Goal: Task Accomplishment & Management: Use online tool/utility

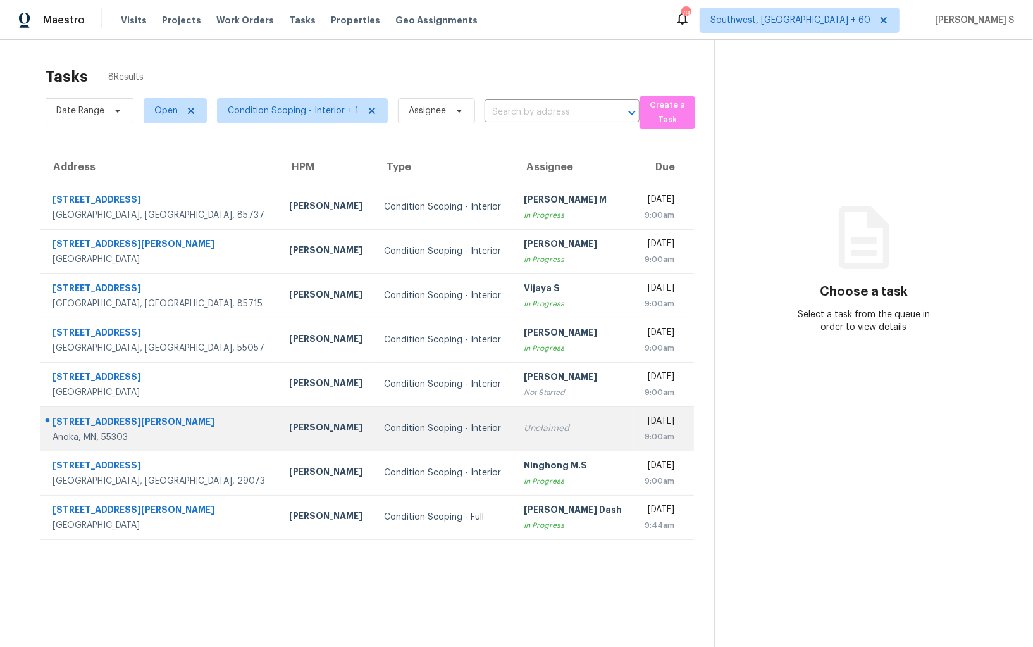
click at [514, 411] on td "Unclaimed" at bounding box center [574, 428] width 120 height 44
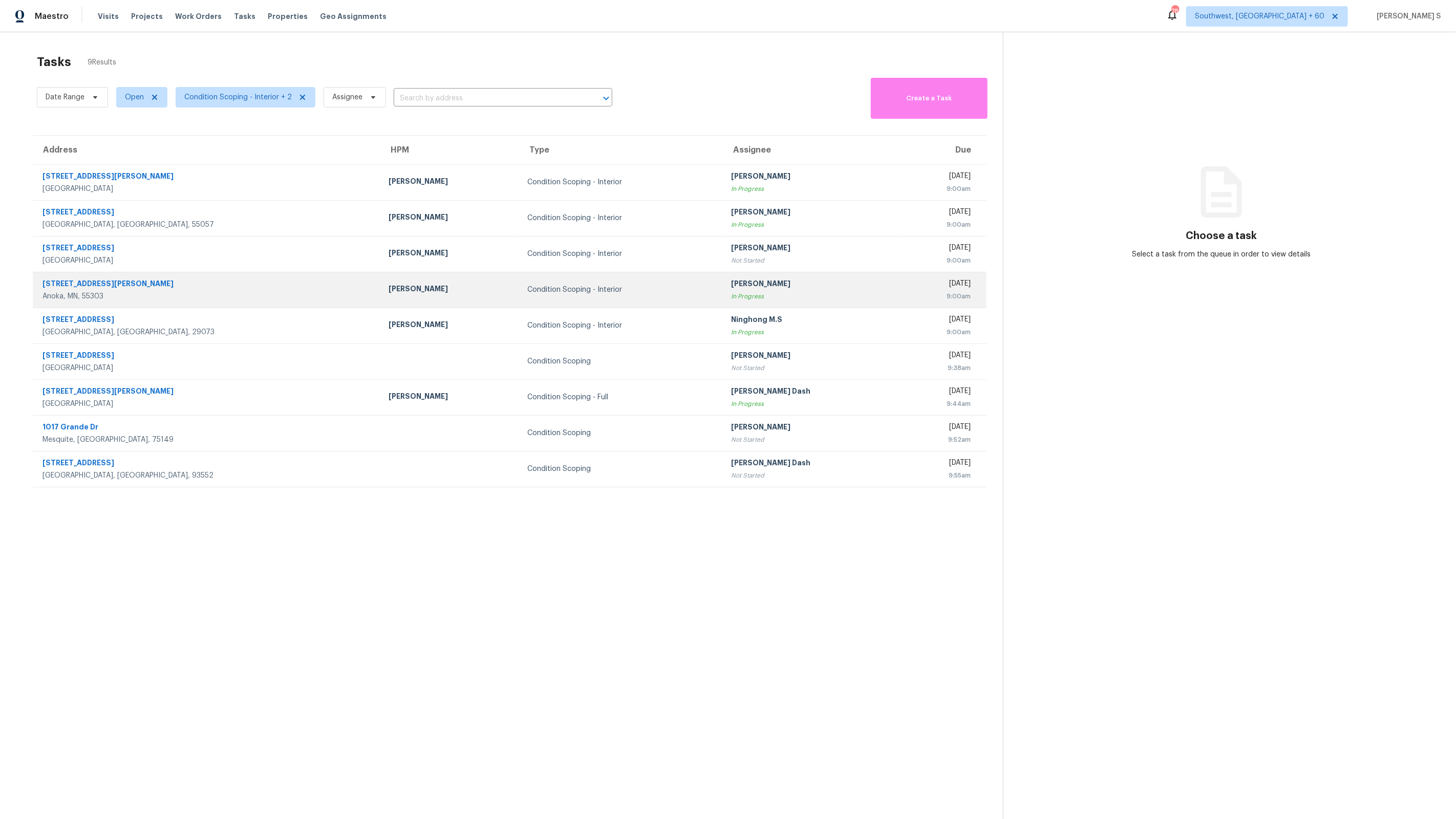
click at [381, 298] on td "[PERSON_NAME]" at bounding box center [450, 290] width 138 height 36
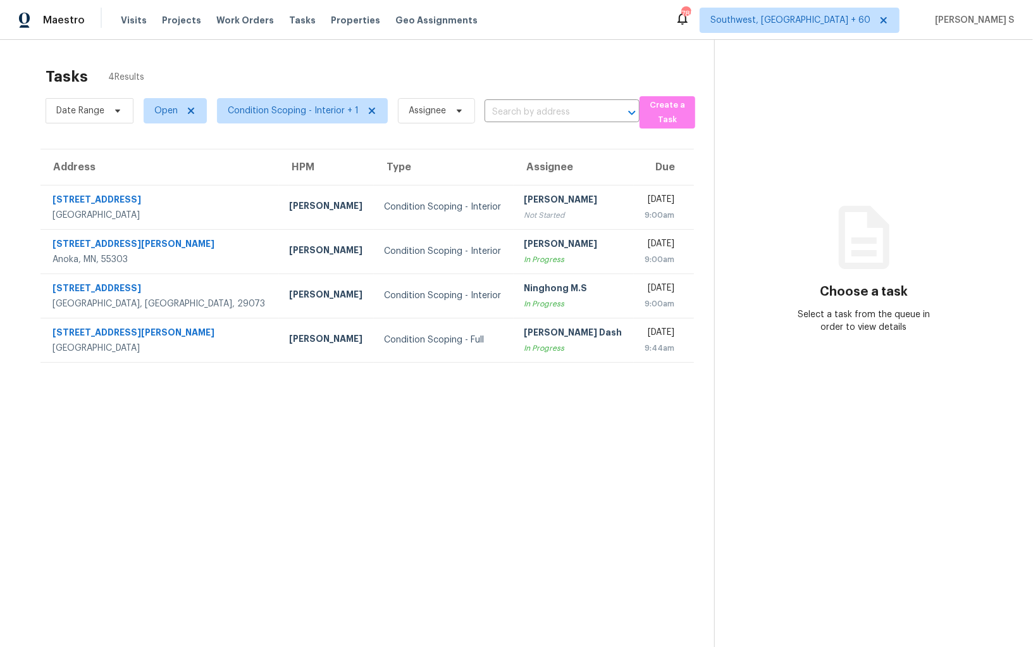
click at [476, 388] on section "Tasks 4 Results Date Range Open Condition Scoping - Interior + 1 Assignee ​ Cre…" at bounding box center [367, 373] width 694 height 626
click at [574, 405] on section "Tasks 4 Results Date Range Open Condition Scoping - Interior + 1 Assignee ​ Cre…" at bounding box center [367, 373] width 694 height 626
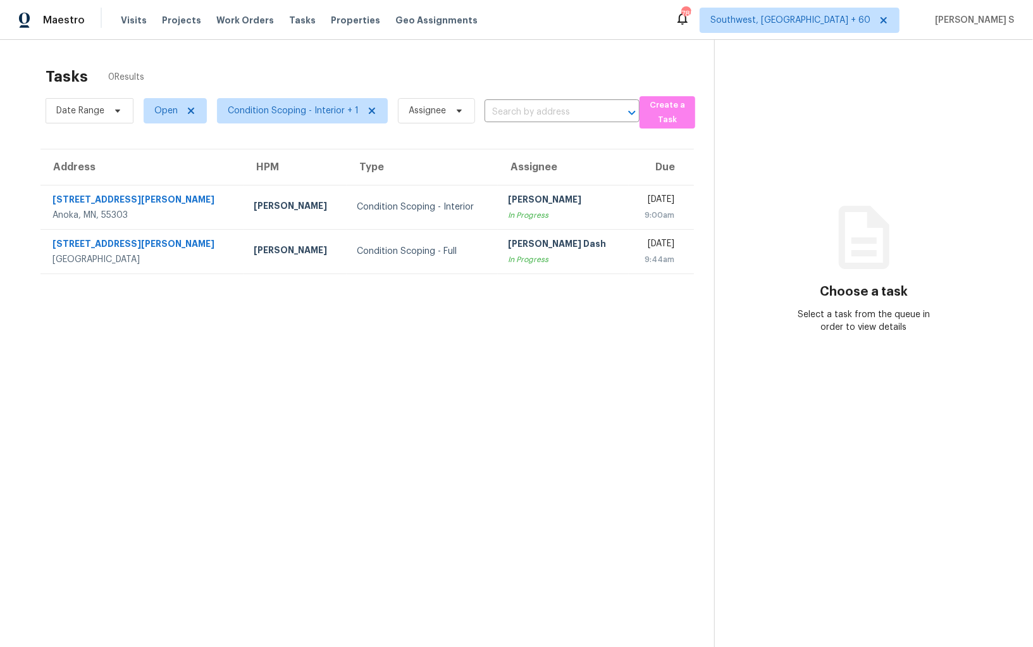
click at [448, 399] on section "Tasks 0 Results Date Range Open Condition Scoping - Interior + 1 Assignee ​ Cre…" at bounding box center [367, 373] width 694 height 626
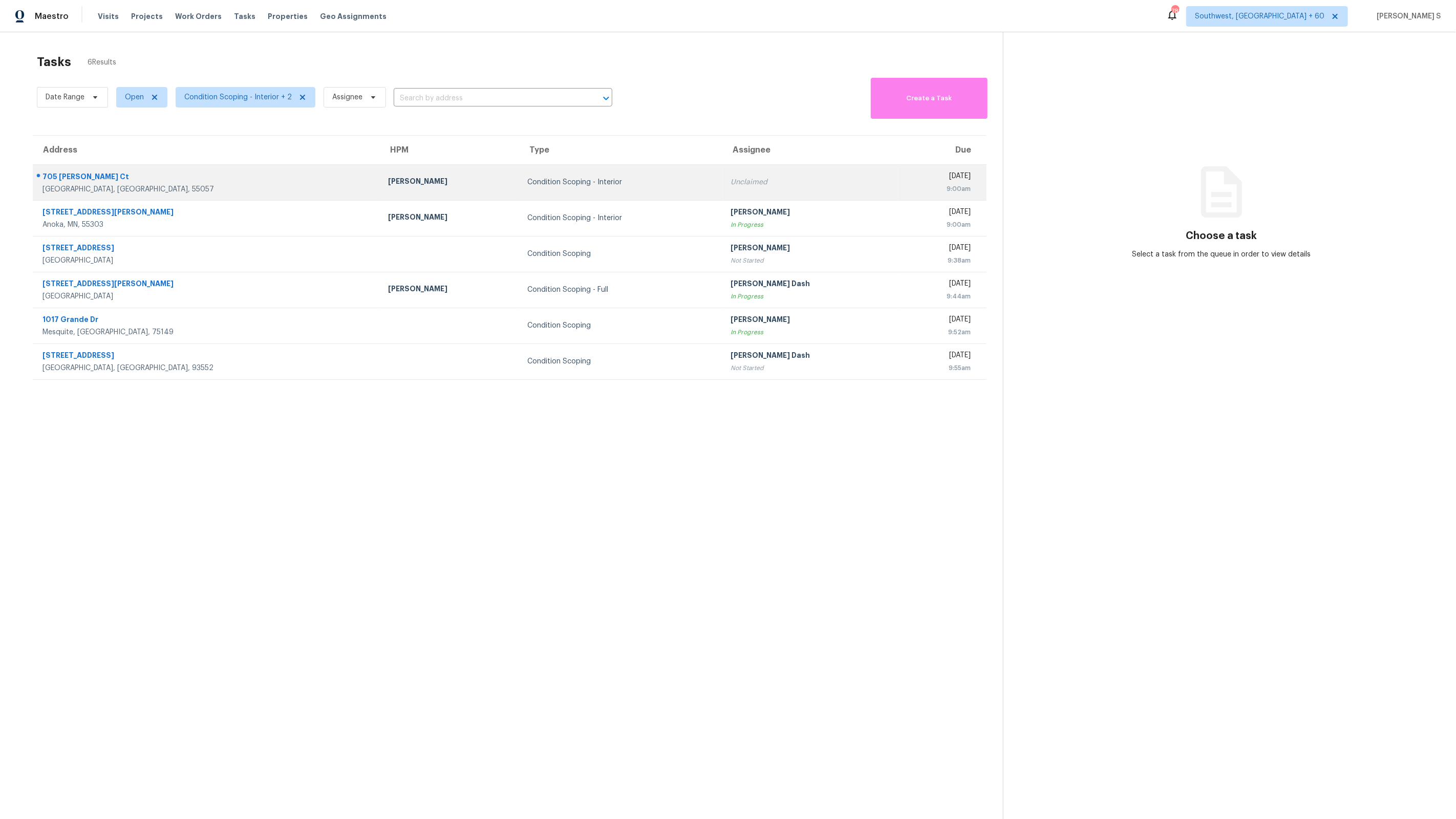
click at [550, 190] on td "Condition Scoping - Interior" at bounding box center [621, 182] width 204 height 36
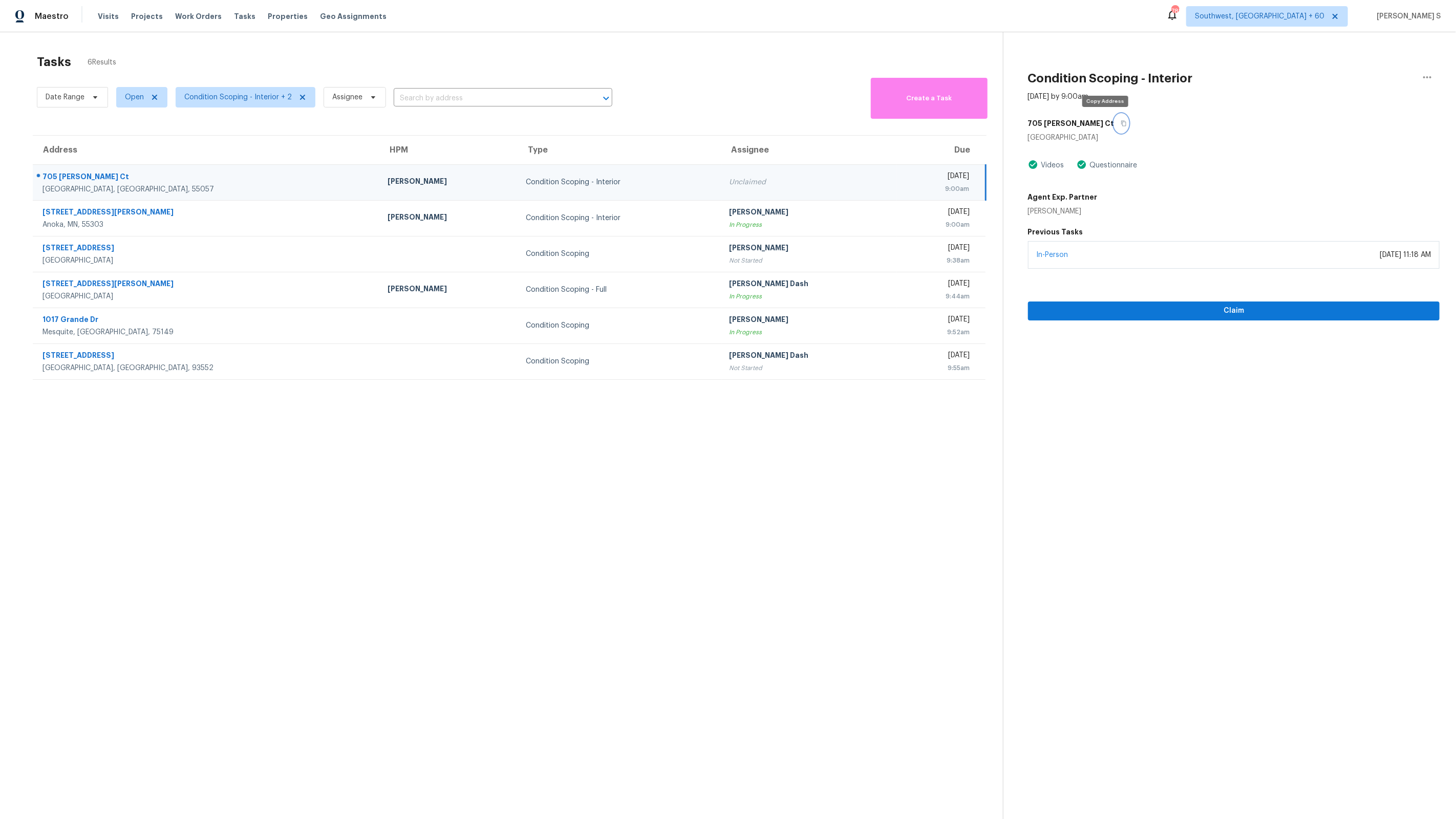
click at [1115, 127] on button "button" at bounding box center [1121, 123] width 14 height 19
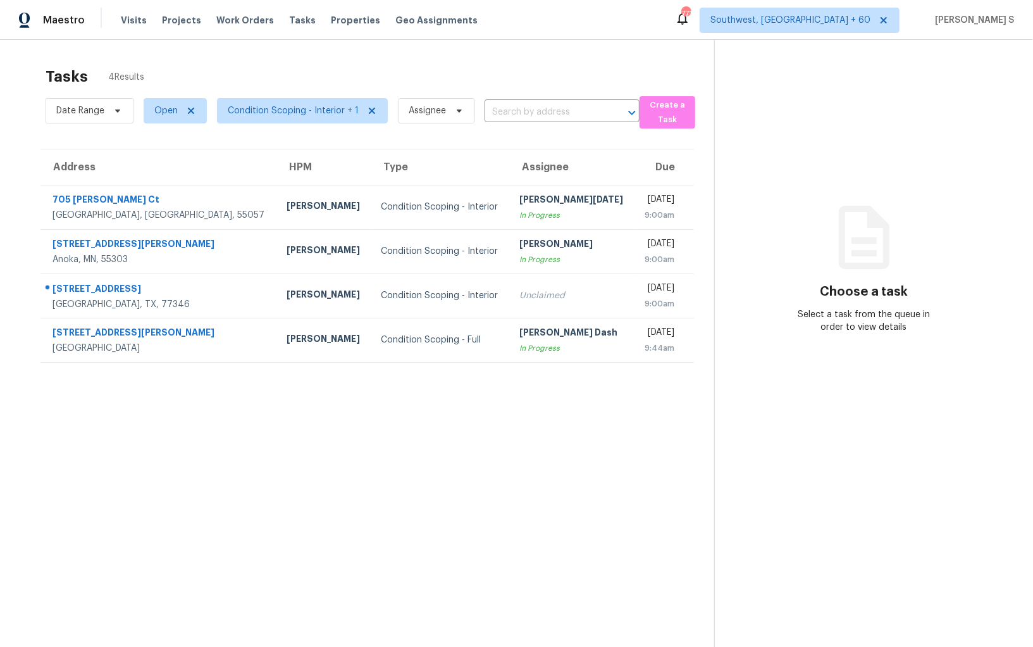
click at [552, 466] on section "Tasks 4 Results Date Range Open Condition Scoping - Interior + 1 Assignee ​ Cre…" at bounding box center [367, 373] width 694 height 626
click at [451, 399] on section "Tasks 4 Results Date Range Open Condition Scoping - Interior + 1 Assignee ​ Cre…" at bounding box center [367, 373] width 694 height 626
